Goal: Task Accomplishment & Management: Manage account settings

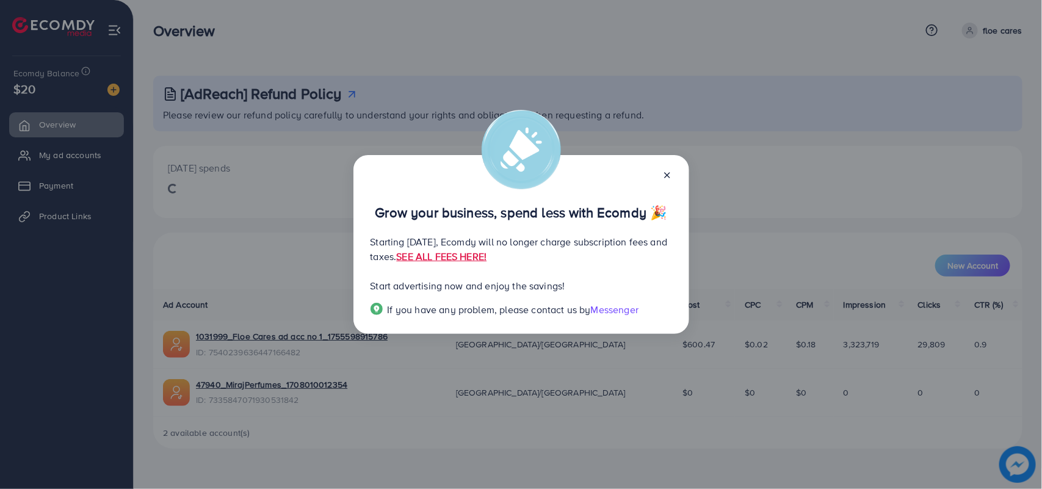
click at [667, 178] on icon at bounding box center [667, 175] width 10 height 10
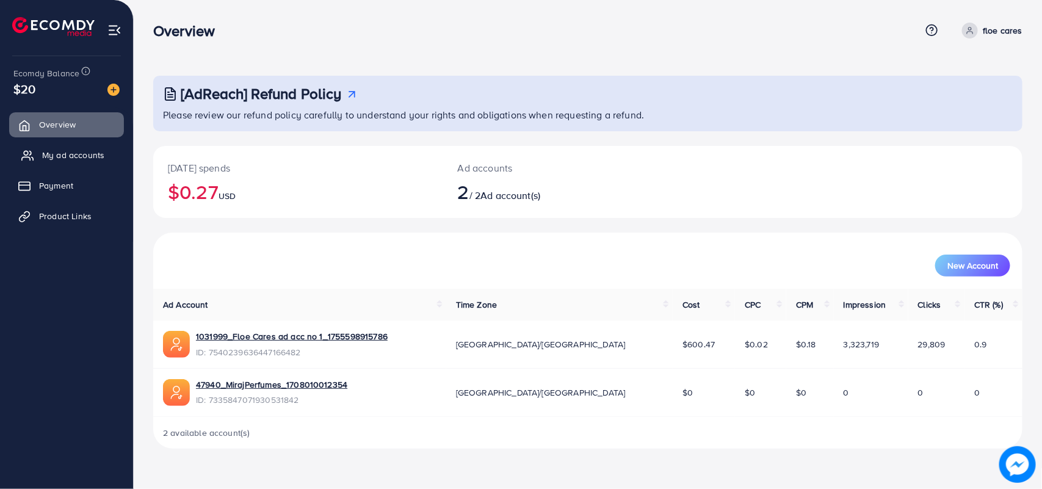
click at [49, 154] on span "My ad accounts" at bounding box center [73, 155] width 62 height 12
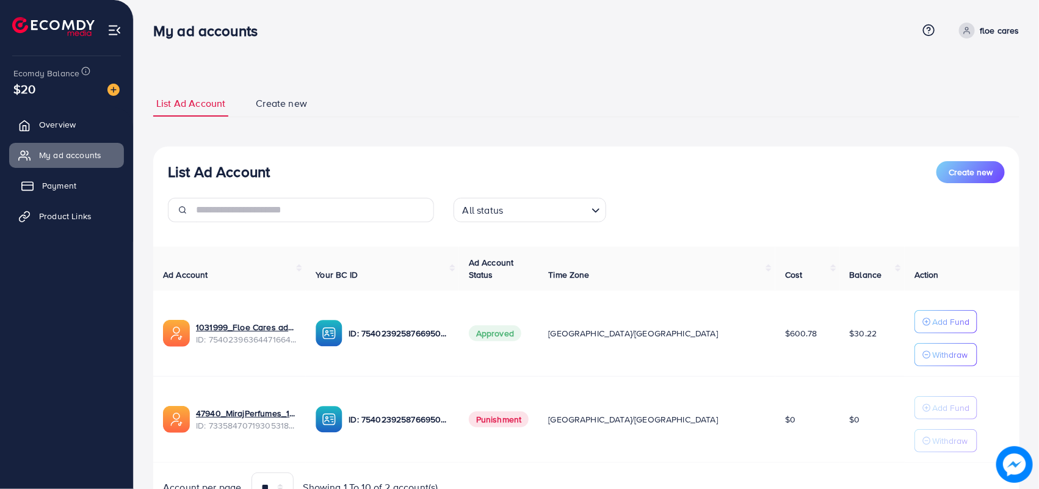
click at [73, 187] on span "Payment" at bounding box center [59, 185] width 34 height 12
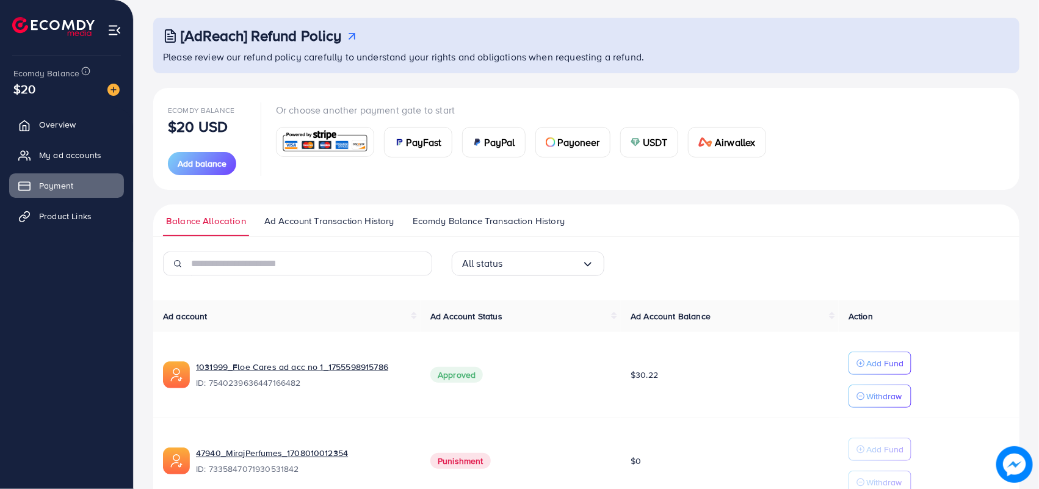
scroll to position [126, 0]
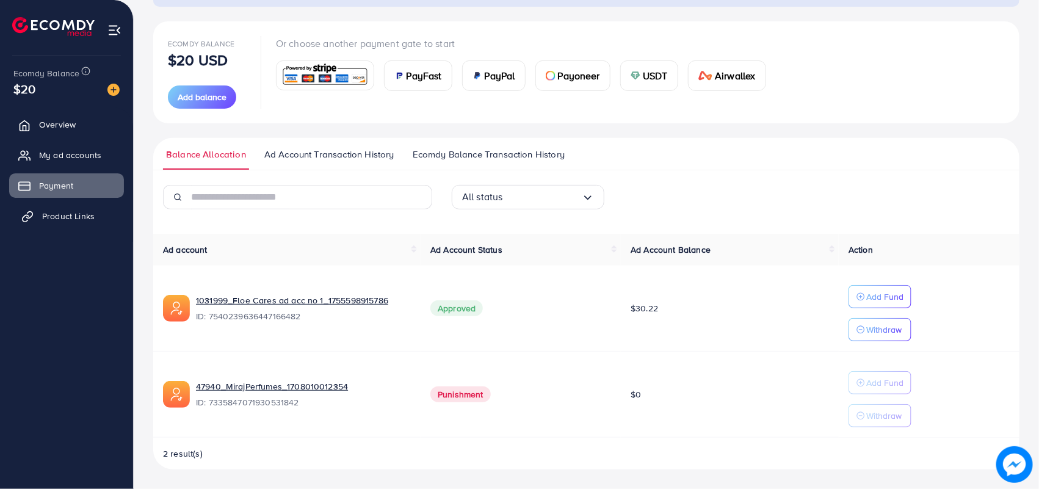
click at [74, 214] on span "Product Links" at bounding box center [68, 216] width 52 height 12
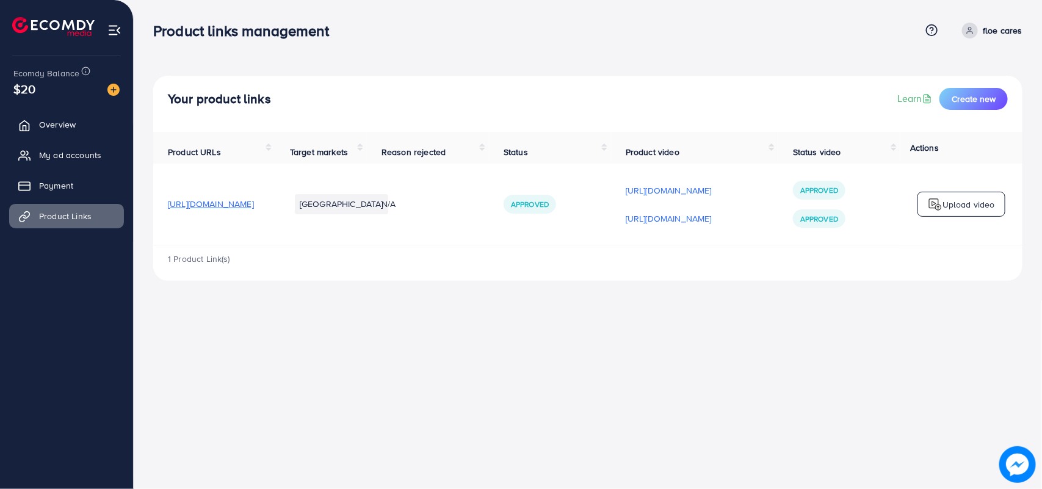
scroll to position [0, 77]
